Goal: Task Accomplishment & Management: Use online tool/utility

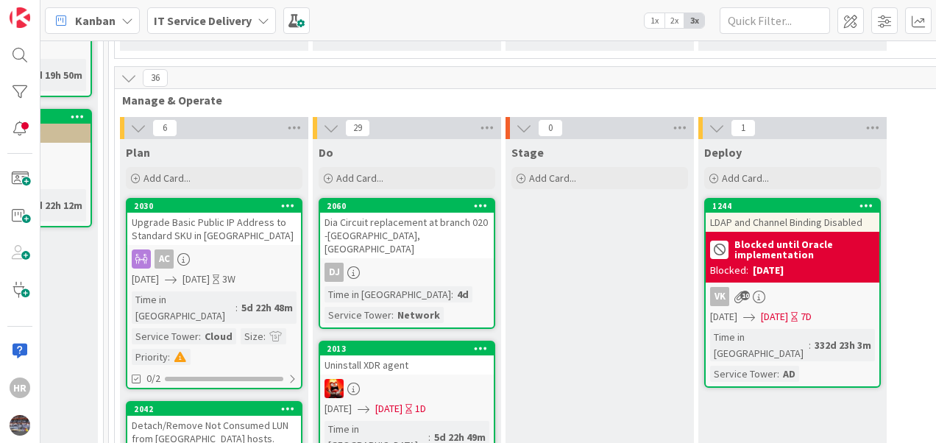
scroll to position [317, 756]
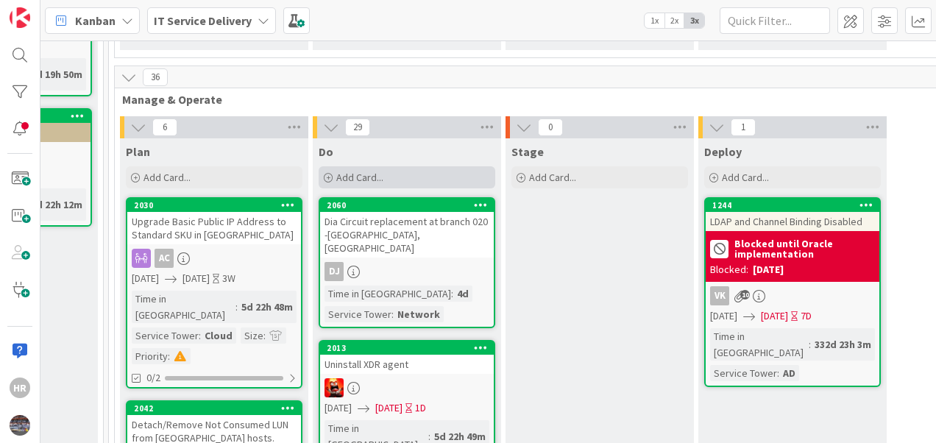
click at [323, 171] on div "Add Card..." at bounding box center [407, 177] width 177 height 22
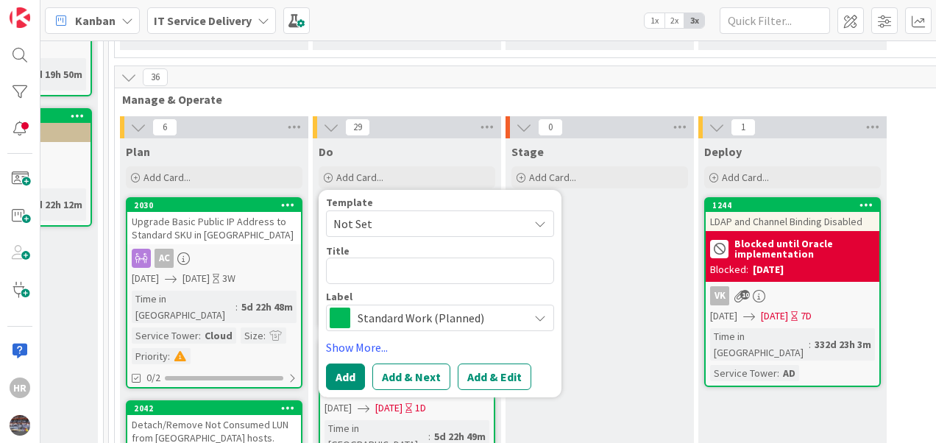
click at [359, 268] on textarea at bounding box center [440, 271] width 228 height 27
type textarea "x"
type textarea "A"
type textarea "x"
type textarea "AP"
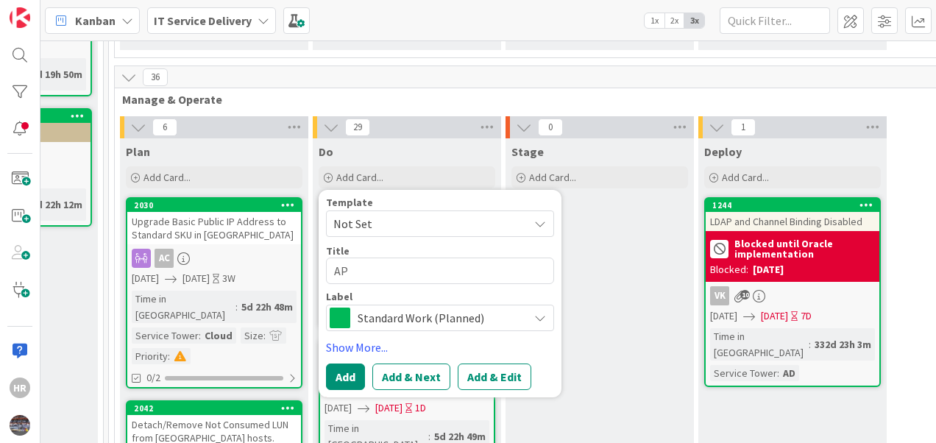
type textarea "x"
type textarea "APP"
type textarea "x"
type textarea "AP"
type textarea "x"
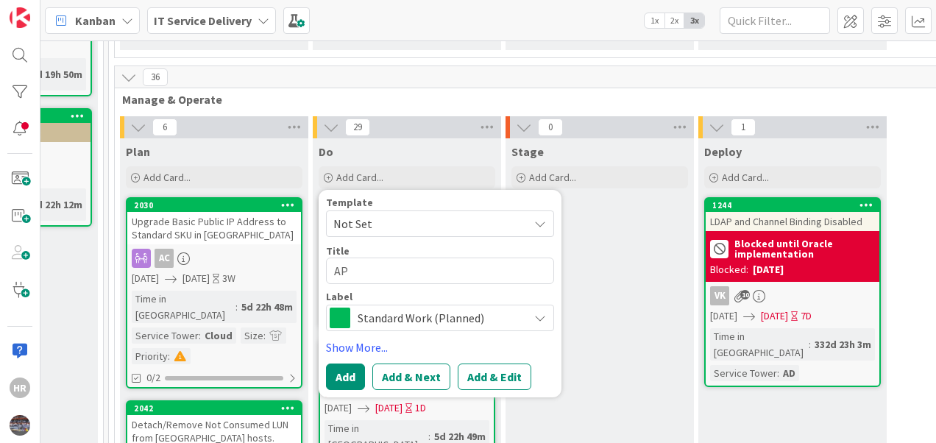
type textarea "A"
type textarea "x"
type textarea "r"
type textarea "x"
type textarea "O"
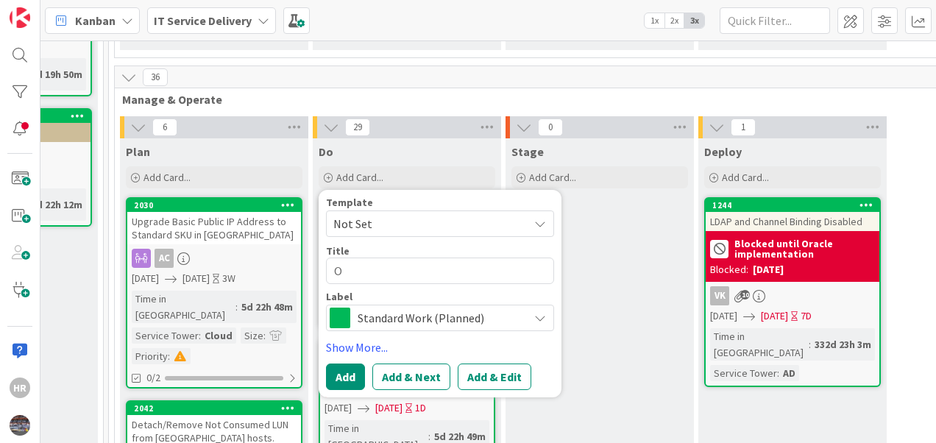
type textarea "x"
type textarea "Or"
type textarea "x"
type textarea "Ora"
type textarea "x"
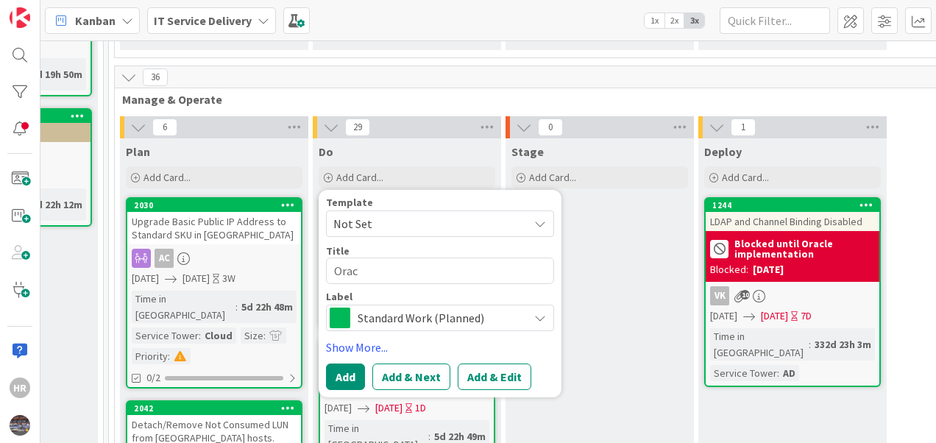
type textarea "Oracl"
type textarea "x"
type textarea "Oracle"
type textarea "x"
type textarea "Oracle"
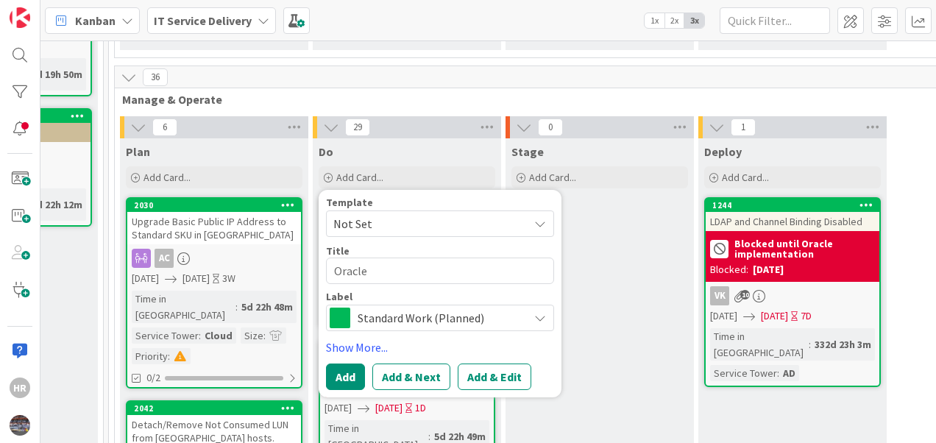
type textarea "x"
type textarea "Oracle A"
type textarea "x"
type textarea "Oracle AP"
type textarea "x"
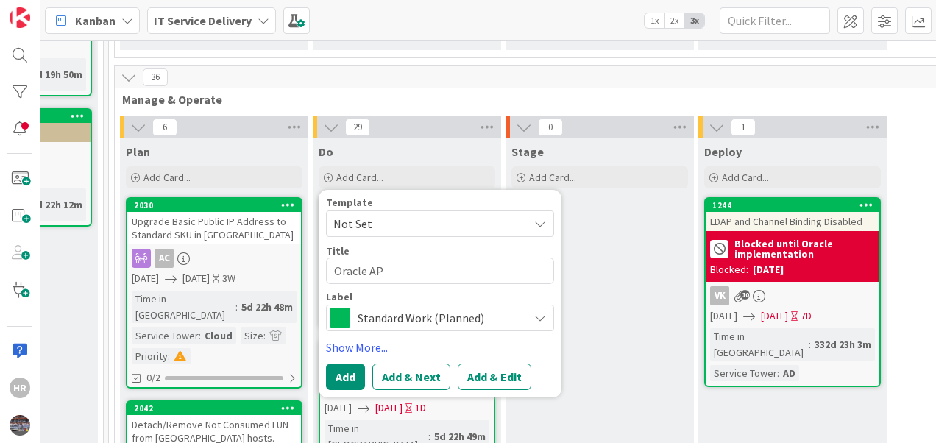
type textarea "Oracle APP"
type textarea "x"
type textarea "Oracle APPs"
type textarea "x"
type textarea "Oracle APPs/"
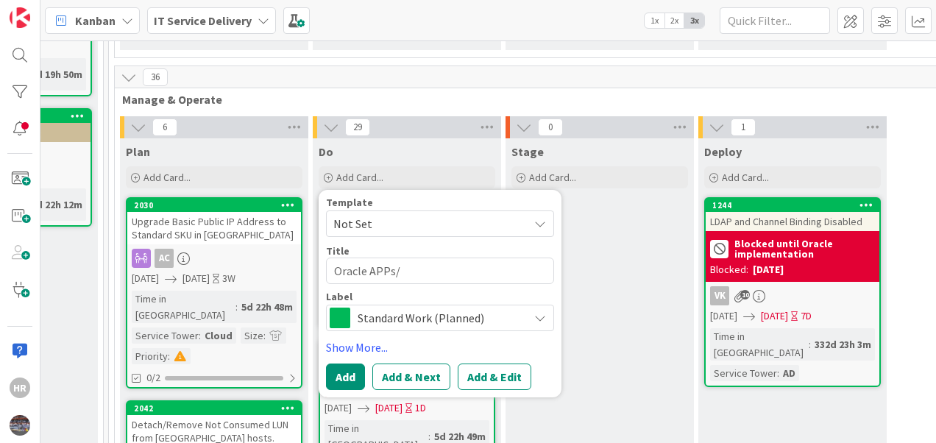
type textarea "x"
type textarea "Oracle APPs/D"
type textarea "x"
type textarea "Oracle APPs/DB"
type textarea "x"
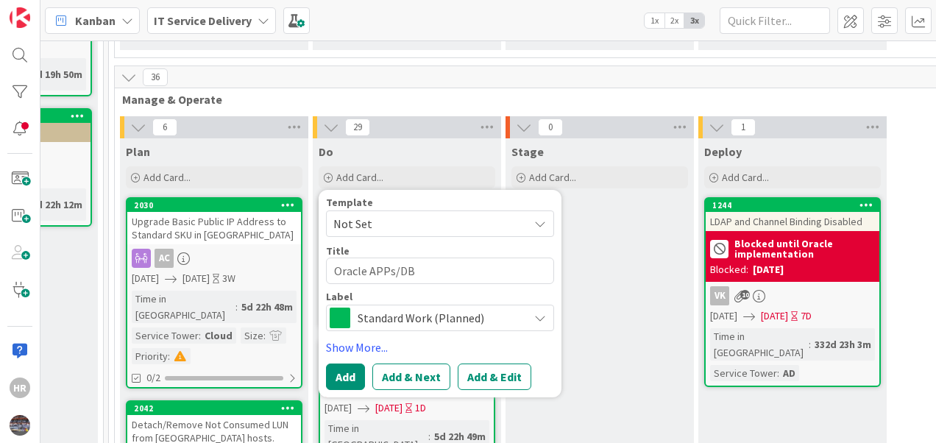
type textarea "Oracle APPs/DB"
type textarea "x"
type textarea "Oracle APPs/DB"
type textarea "x"
type textarea "Oracle APPs/D"
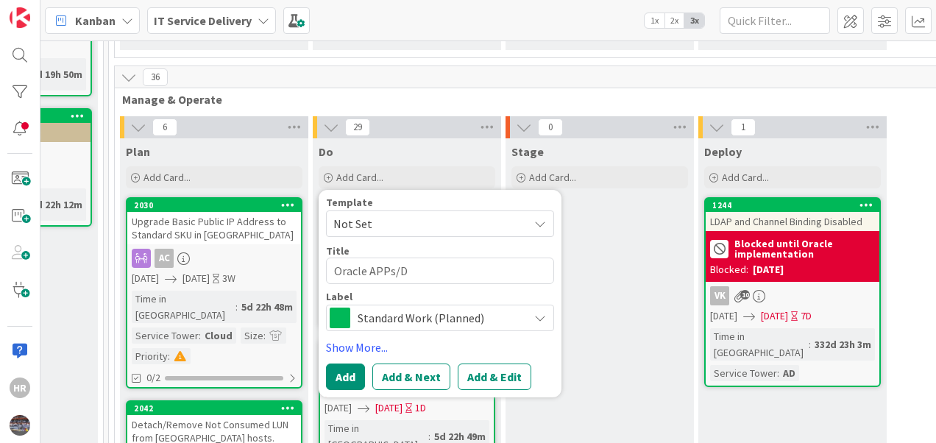
type textarea "x"
type textarea "Oracle APPs/"
type textarea "x"
type textarea "Oracle APPs/b"
type textarea "x"
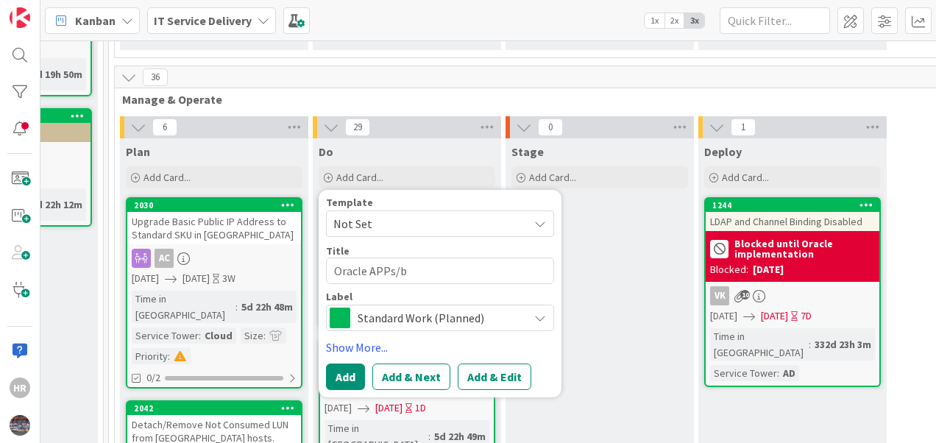
type textarea "Oracle APPs/bB"
type textarea "x"
type textarea "Oracle APPs/b"
type textarea "x"
type textarea "Oracle APPs/"
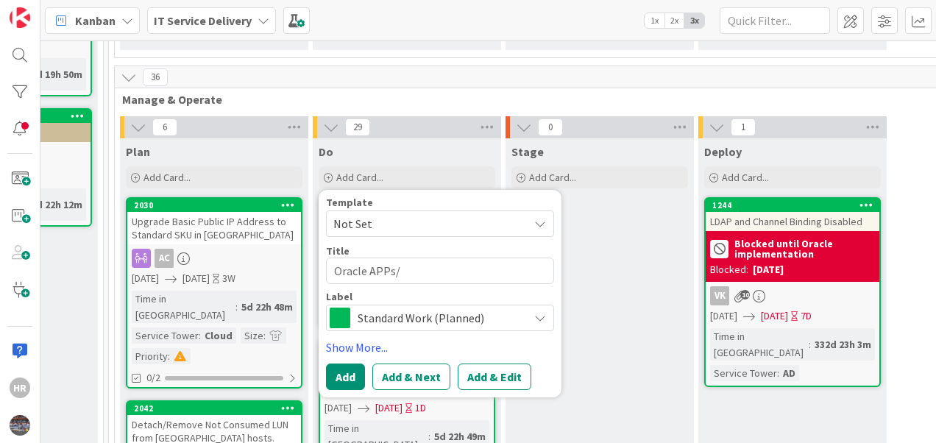
type textarea "x"
type textarea "Oracle APPs/d"
type textarea "x"
type textarea "Oracle APPs/dB"
type textarea "x"
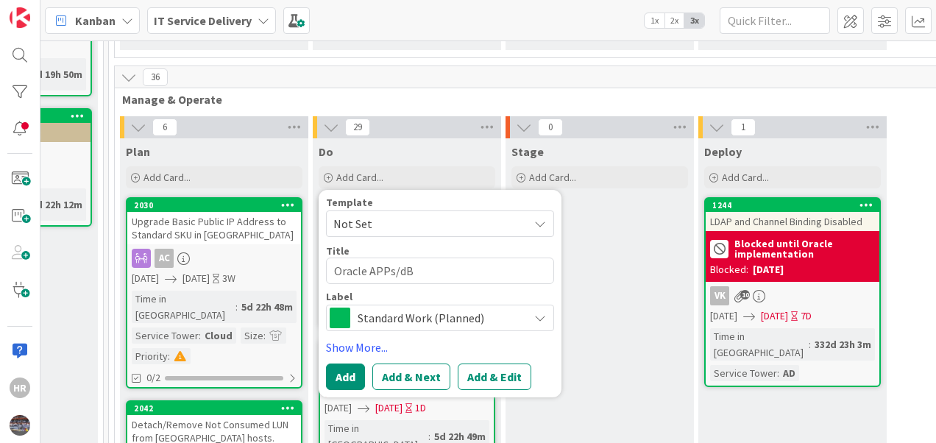
type textarea "Oracle APPs/dB"
type textarea "x"
type textarea "Oracle APPs/dB r"
type textarea "x"
type textarea "Oracle APPs/dB re"
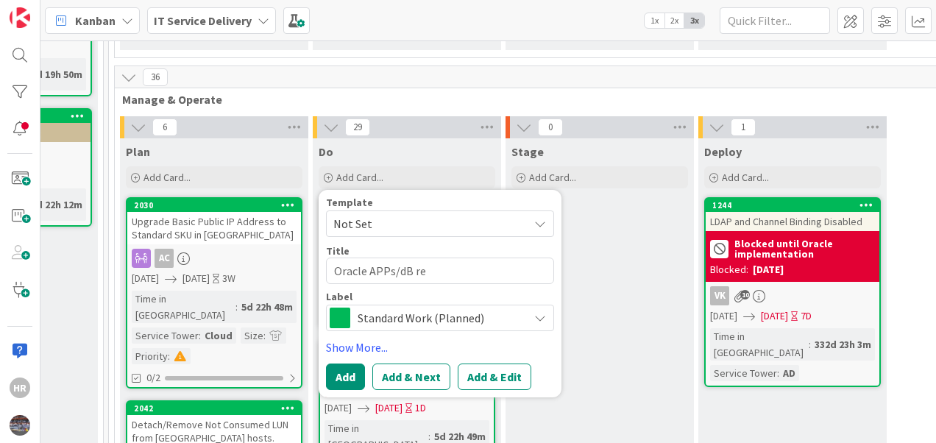
type textarea "x"
type textarea "Oracle APPs/dB res"
type textarea "x"
type textarea "Oracle APPs/[PERSON_NAME]"
type textarea "x"
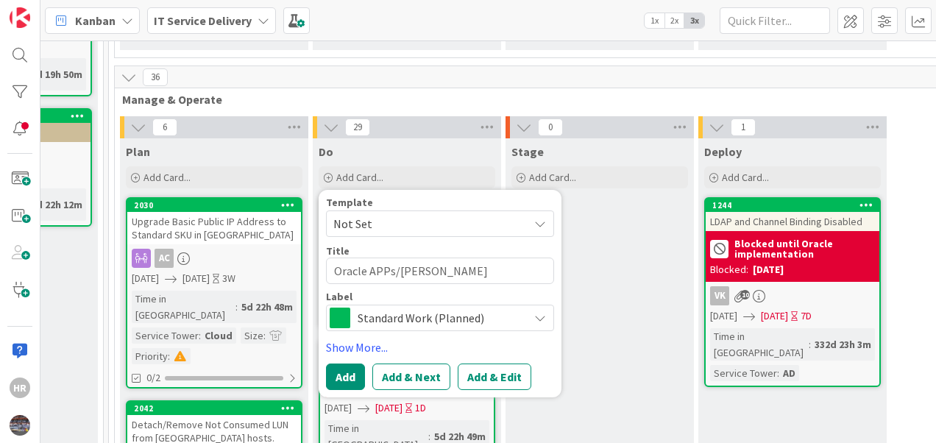
type textarea "Oracle APPs/dB restar"
type textarea "x"
type textarea "Oracle APPs/dB restart"
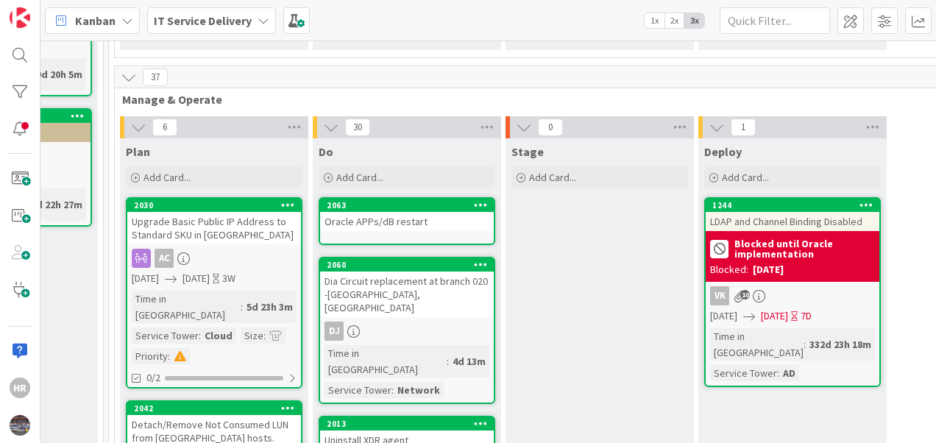
click at [400, 218] on div "Oracle APPs/dB restart" at bounding box center [407, 221] width 174 height 19
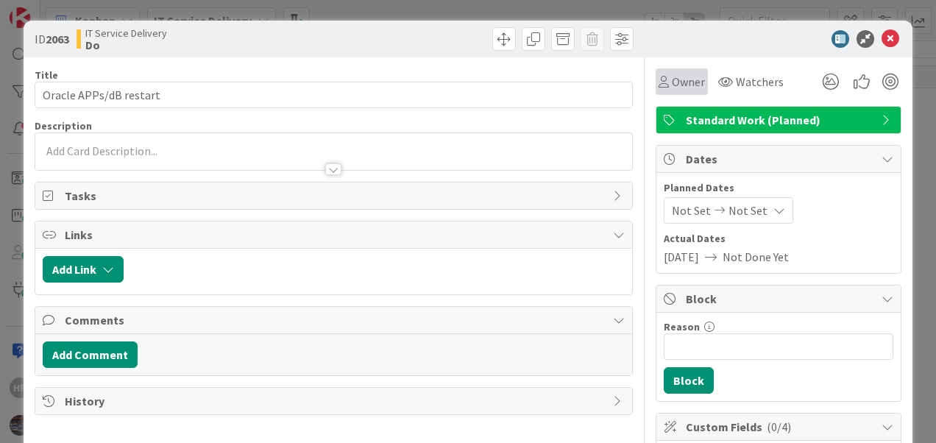
click at [659, 82] on icon at bounding box center [664, 82] width 10 height 12
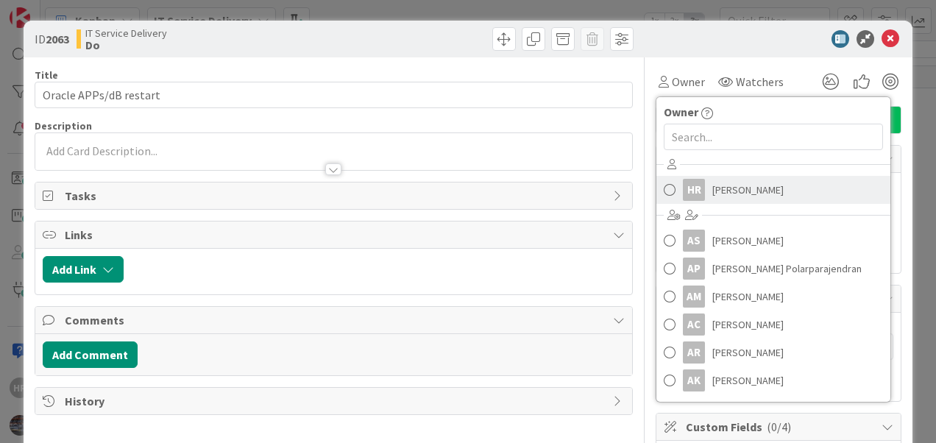
click at [713, 197] on span "[PERSON_NAME]" at bounding box center [748, 190] width 71 height 22
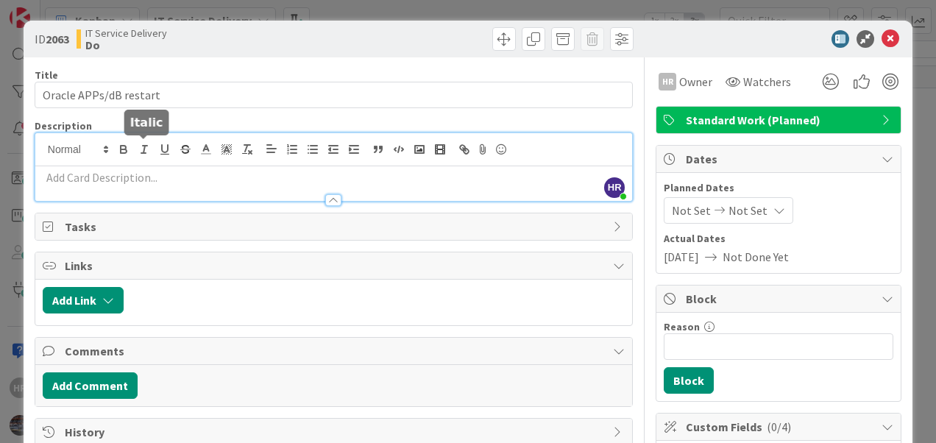
click at [137, 147] on div "HR [PERSON_NAME] joined 3 m ago" at bounding box center [333, 167] width 597 height 68
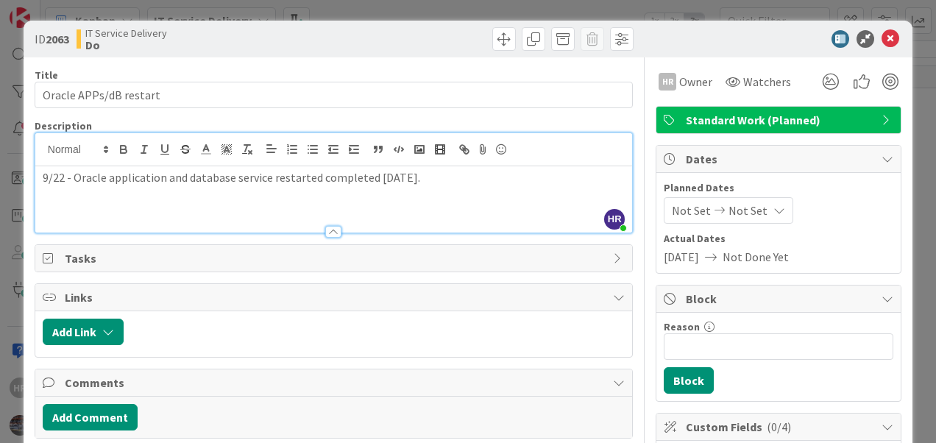
click at [729, 208] on span "Not Set" at bounding box center [748, 211] width 39 height 18
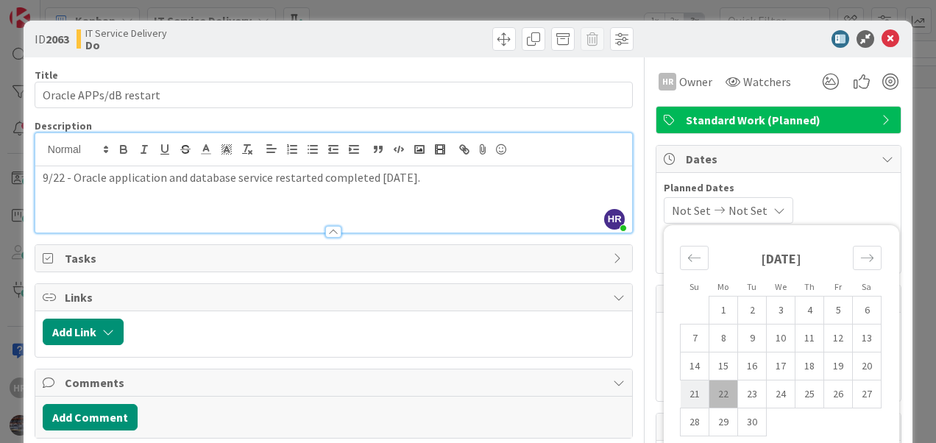
click at [691, 386] on td "21" at bounding box center [695, 395] width 29 height 28
type input "[DATE]"
click at [691, 386] on td "21" at bounding box center [695, 395] width 29 height 28
type input "[DATE]"
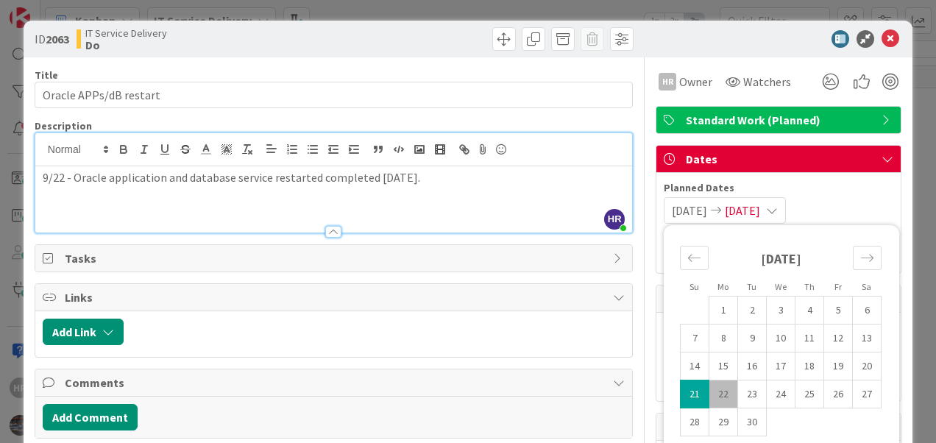
click at [849, 205] on div "[DATE] [DATE] Su Mo Tu We Th Fr Sa [DATE] 1 2 3 4 5 6 7 8 9 10 11 12 13 14 15 1…" at bounding box center [779, 210] width 230 height 27
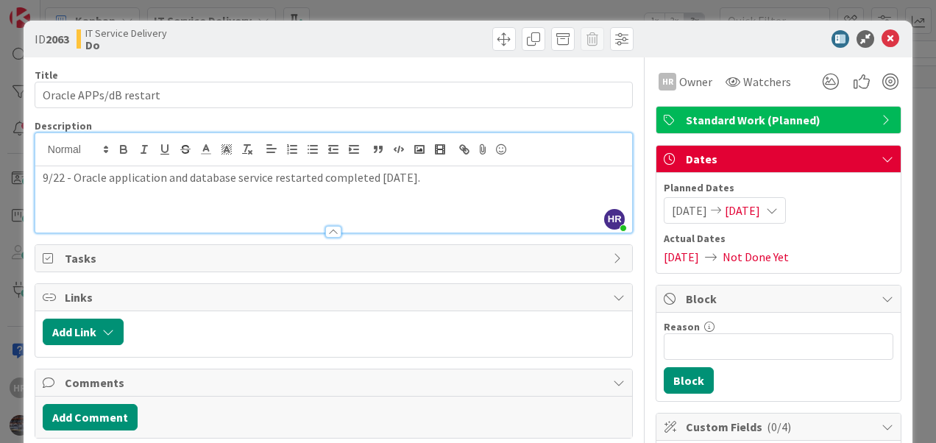
click at [760, 208] on span "[DATE]" at bounding box center [742, 211] width 35 height 18
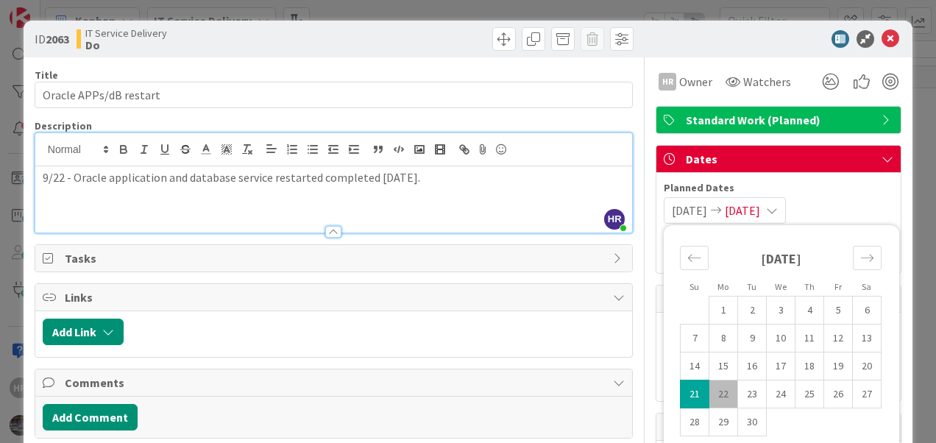
click at [713, 393] on td "22" at bounding box center [724, 395] width 29 height 28
type input "[DATE]"
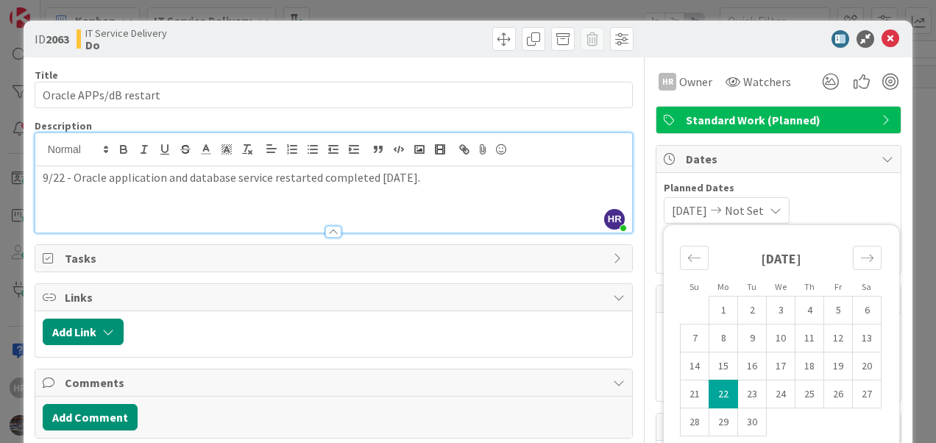
click at [703, 205] on span "[DATE]" at bounding box center [689, 211] width 35 height 18
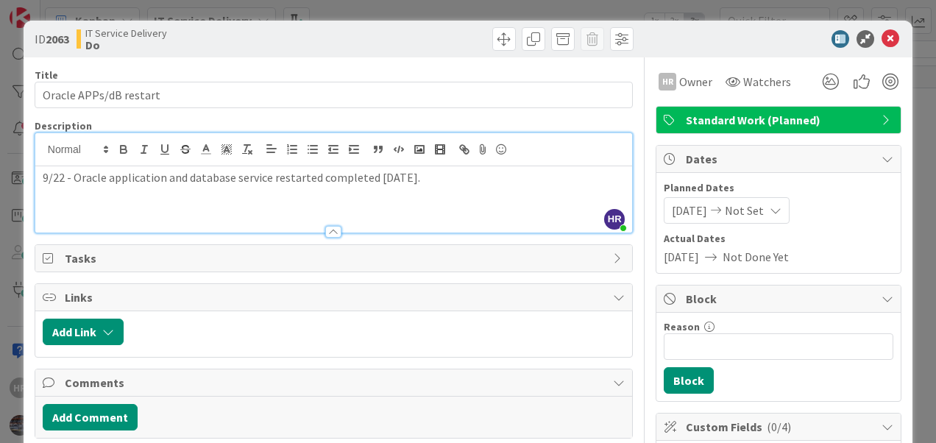
click at [703, 205] on span "[DATE]" at bounding box center [689, 211] width 35 height 18
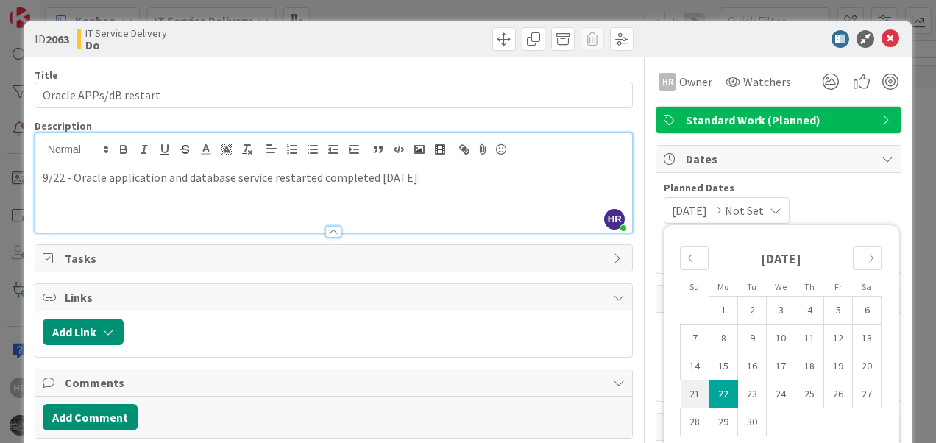
click at [683, 387] on td "21" at bounding box center [695, 395] width 29 height 28
type input "[DATE]"
click at [722, 389] on td "22" at bounding box center [724, 395] width 29 height 28
type input "[DATE]"
click at [838, 186] on span "Planned Dates" at bounding box center [779, 187] width 230 height 15
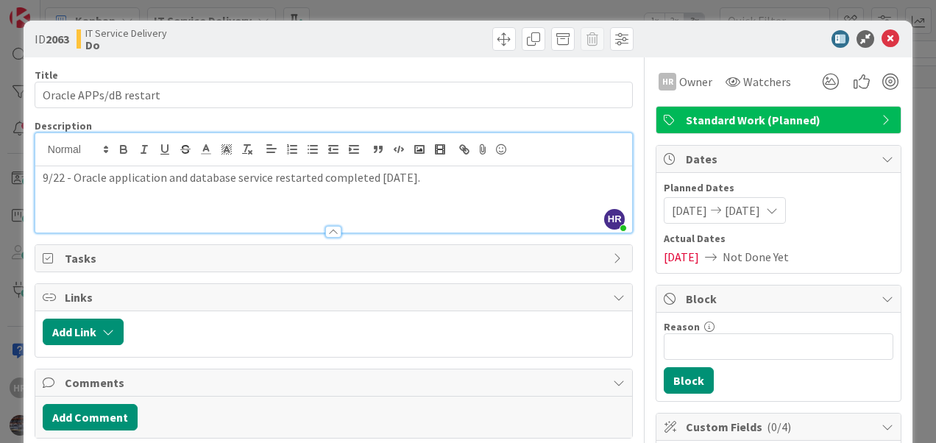
scroll to position [113, 0]
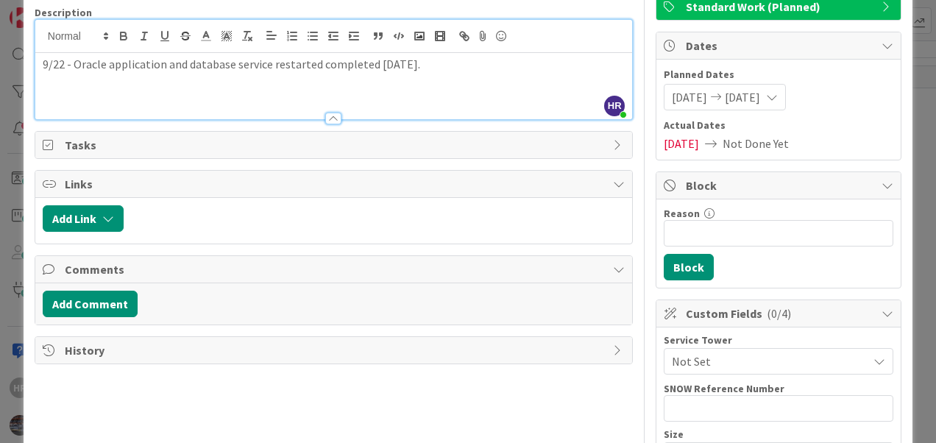
click at [726, 362] on span "Not Set" at bounding box center [770, 362] width 196 height 18
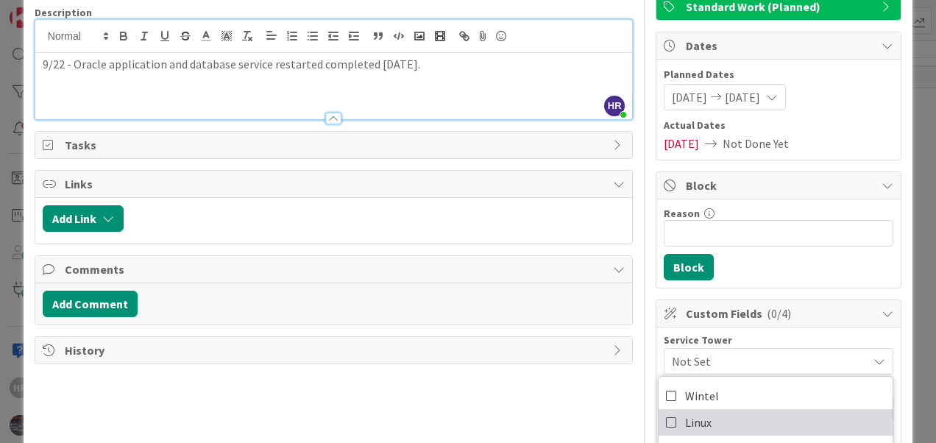
click at [707, 418] on link "Linux" at bounding box center [776, 422] width 234 height 27
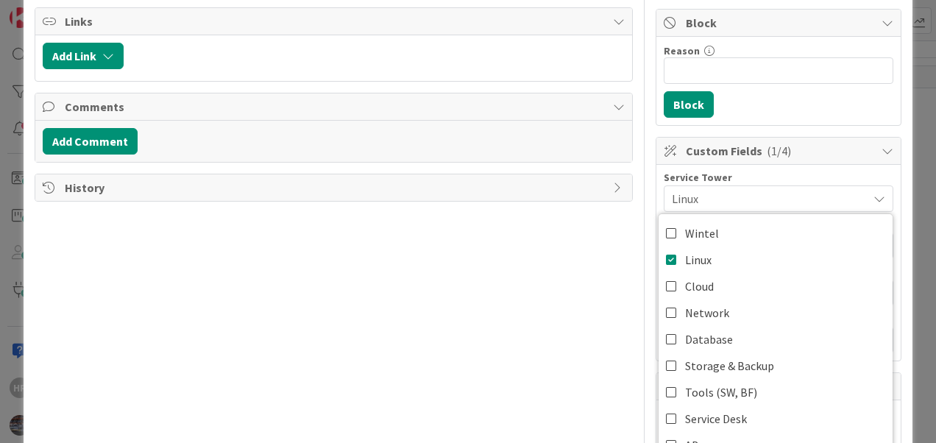
scroll to position [277, 0]
click at [566, 322] on div "Title 22 / 128 Oracle APPs/dB restart Description HR [PERSON_NAME] joined 7 m a…" at bounding box center [334, 155] width 599 height 748
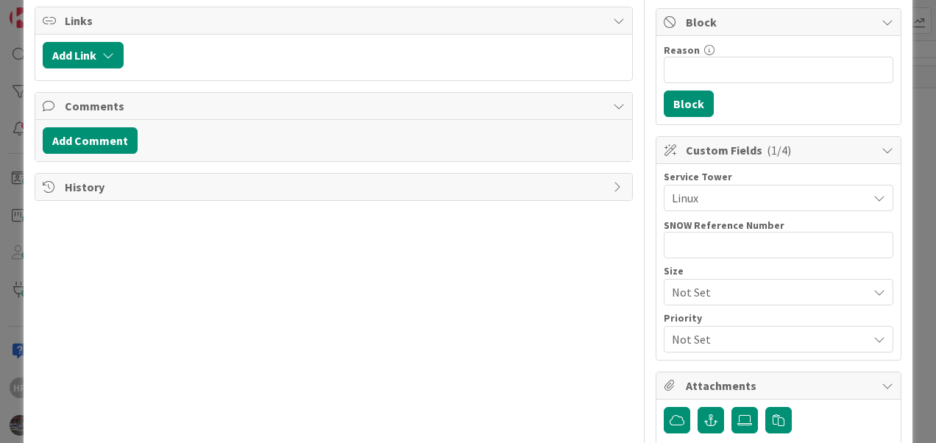
click at [685, 293] on span "Not Set" at bounding box center [766, 292] width 188 height 21
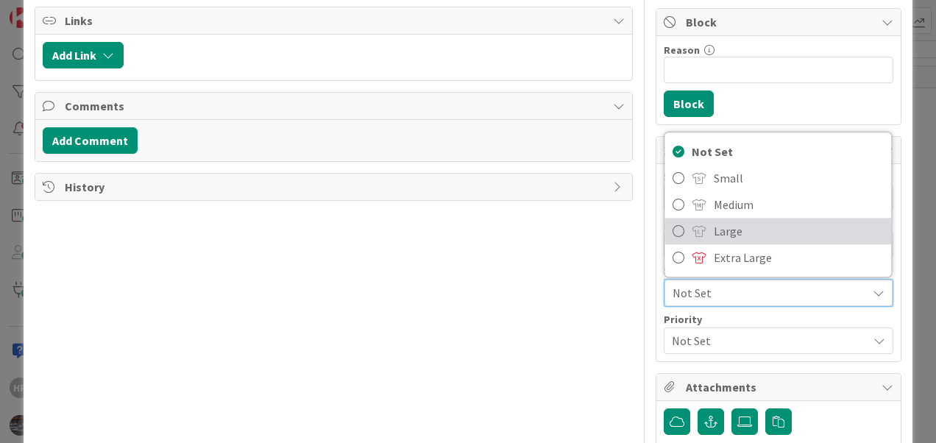
click at [695, 232] on link "Large" at bounding box center [779, 231] width 227 height 27
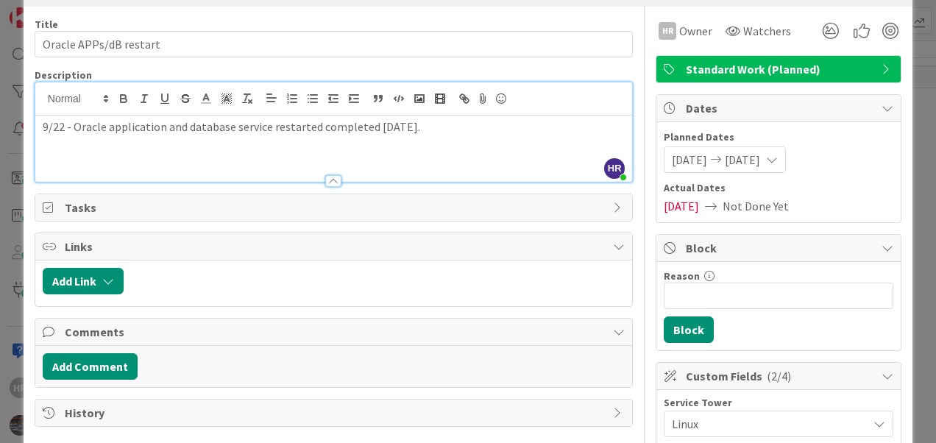
scroll to position [0, 0]
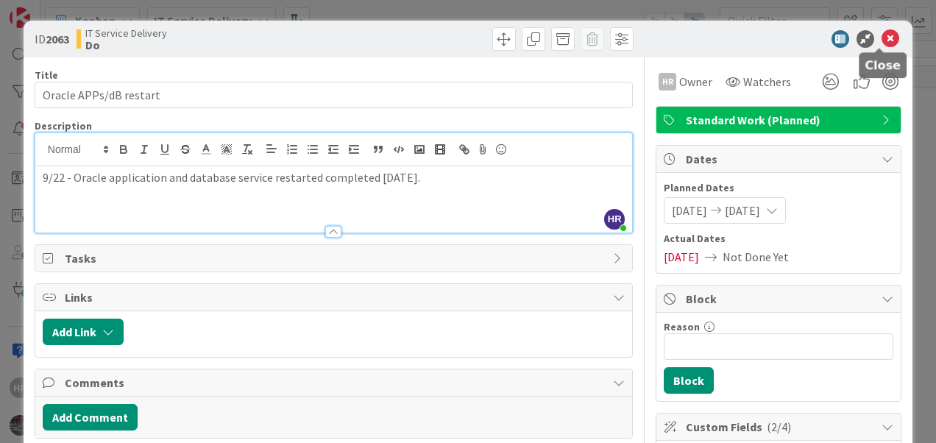
click at [882, 36] on icon at bounding box center [891, 39] width 18 height 18
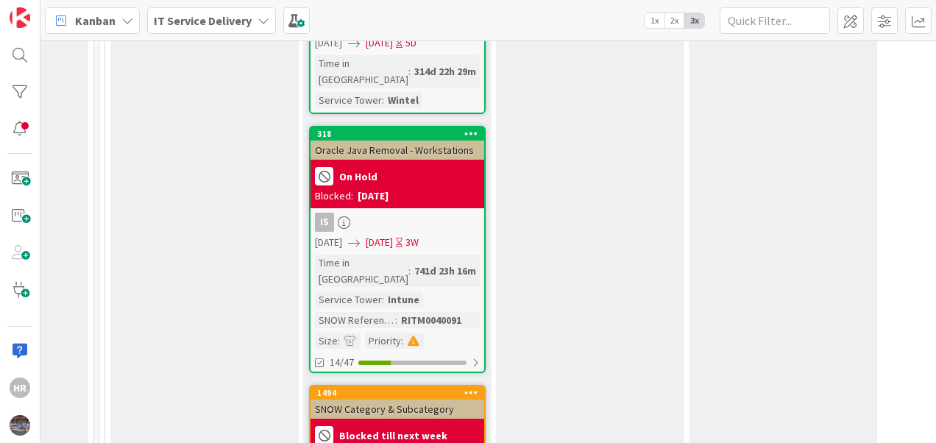
scroll to position [5480, 766]
